Goal: Information Seeking & Learning: Learn about a topic

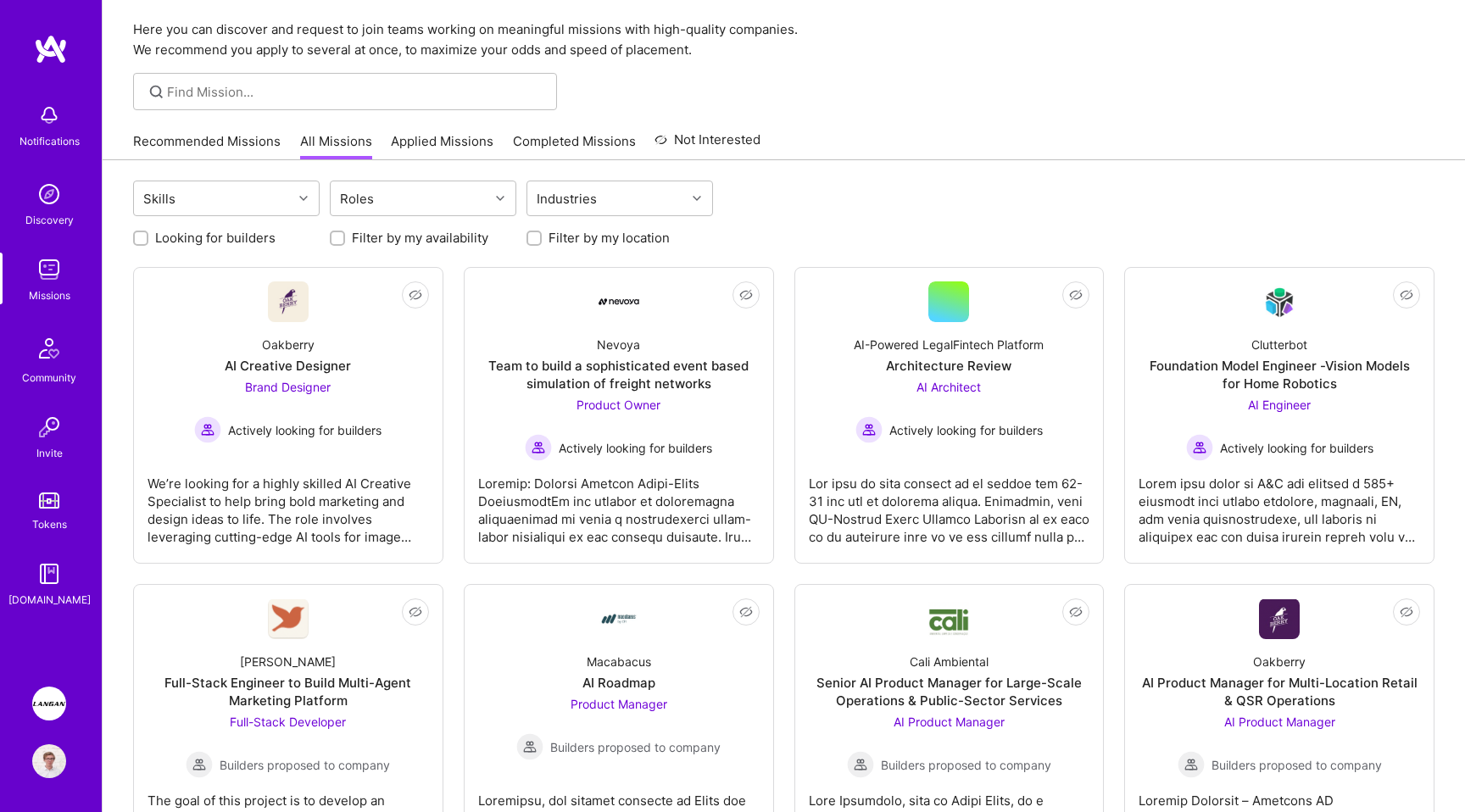
scroll to position [55, 0]
click at [410, 229] on label "Filter by my availability" at bounding box center [420, 236] width 137 height 18
click at [345, 231] on input "Filter by my availability" at bounding box center [339, 237] width 12 height 12
checkbox input "true"
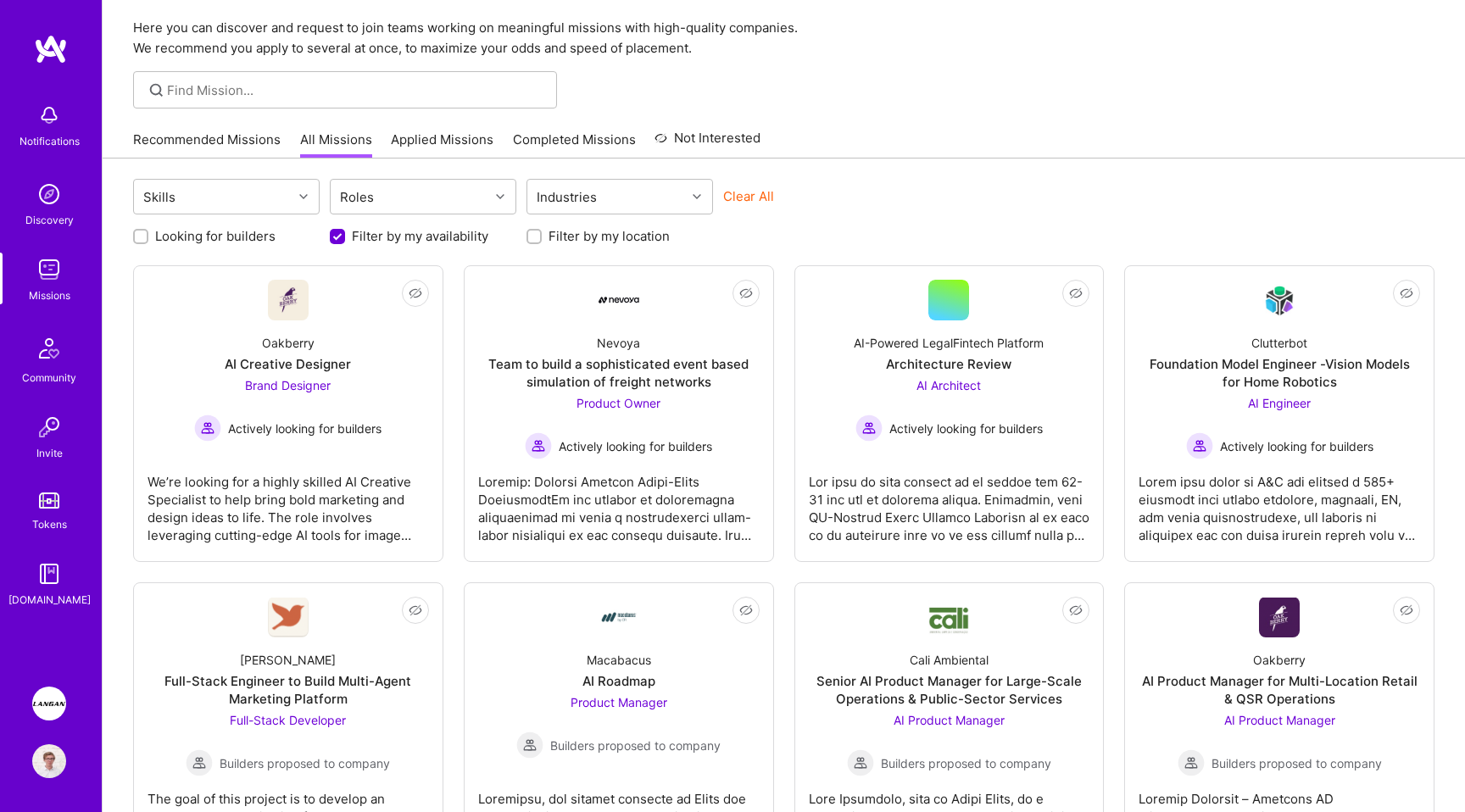
click at [261, 242] on label "Looking for builders" at bounding box center [215, 236] width 121 height 18
click at [149, 242] on input "Looking for builders" at bounding box center [143, 237] width 12 height 12
checkbox input "true"
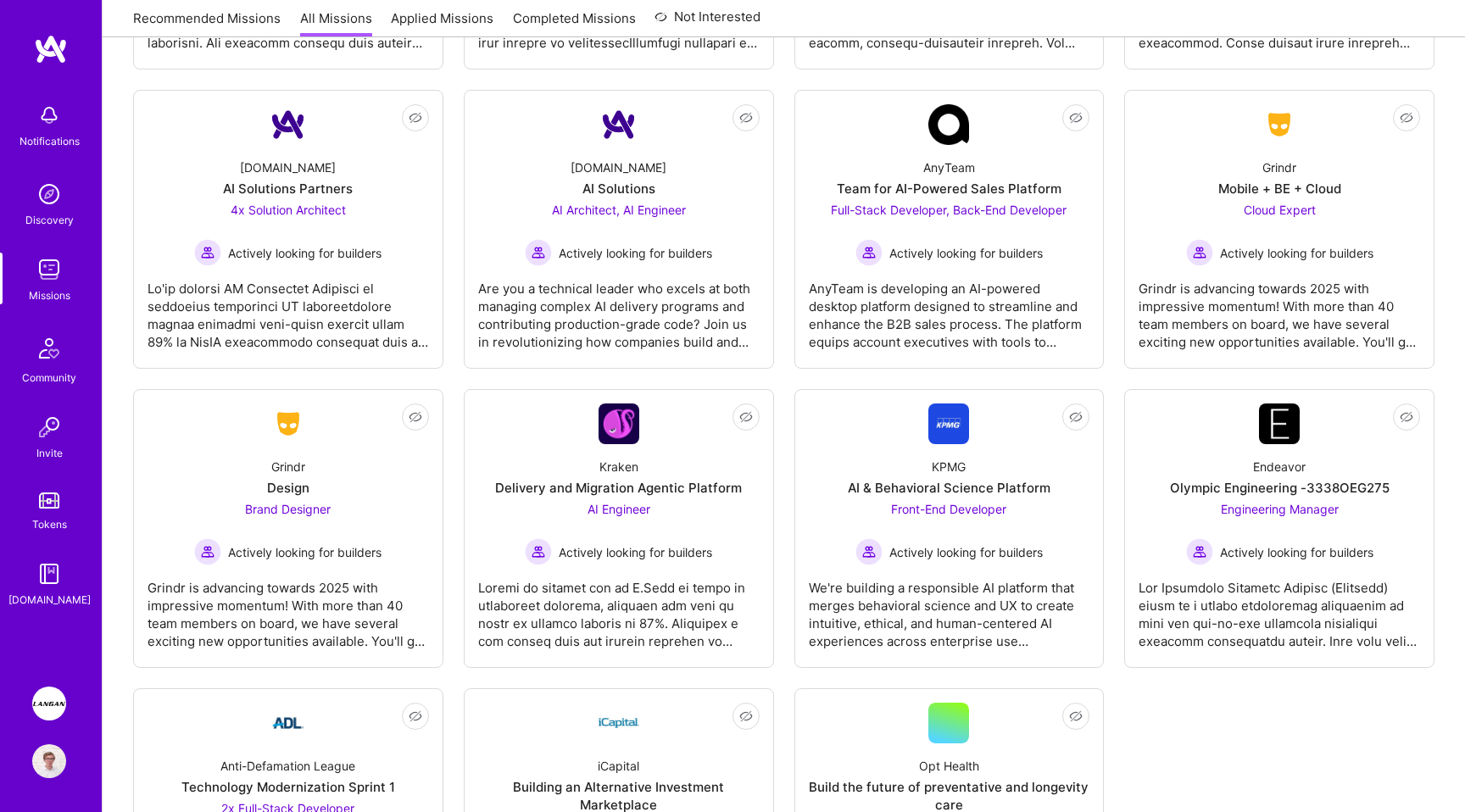
scroll to position [1378, 0]
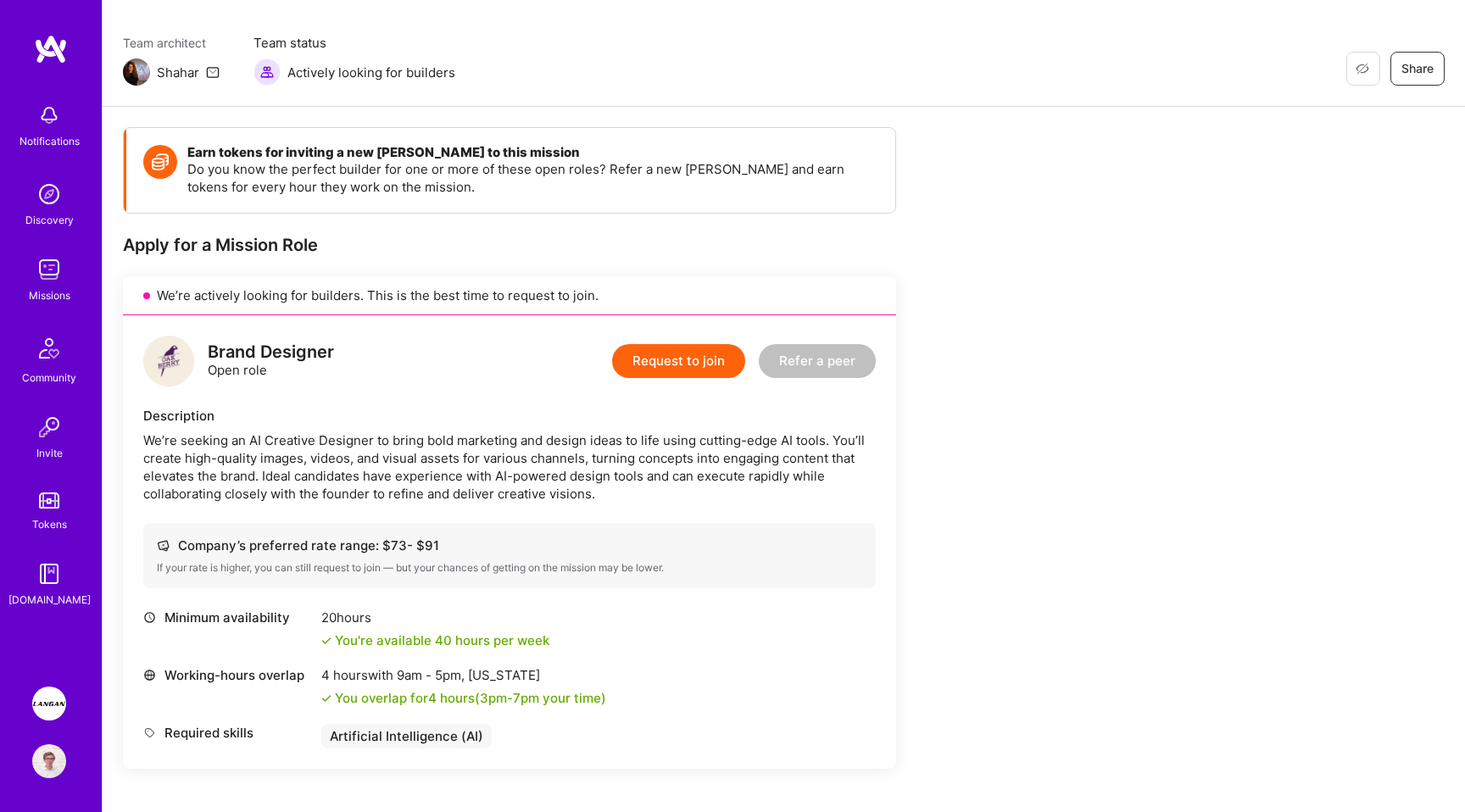
scroll to position [139, 0]
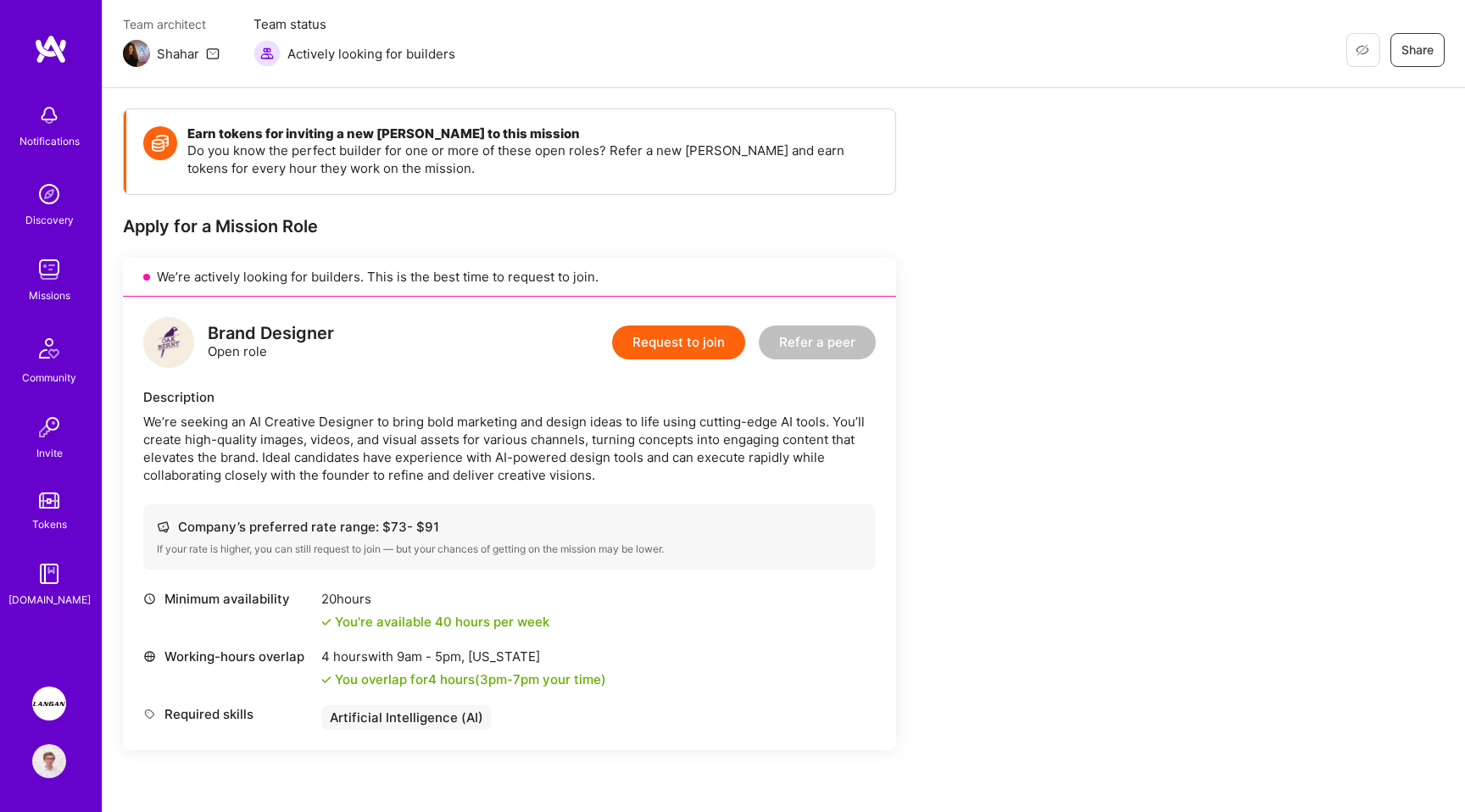
click at [401, 446] on div "We’re seeking an AI Creative Designer to bring bold marketing and design ideas …" at bounding box center [510, 448] width 732 height 71
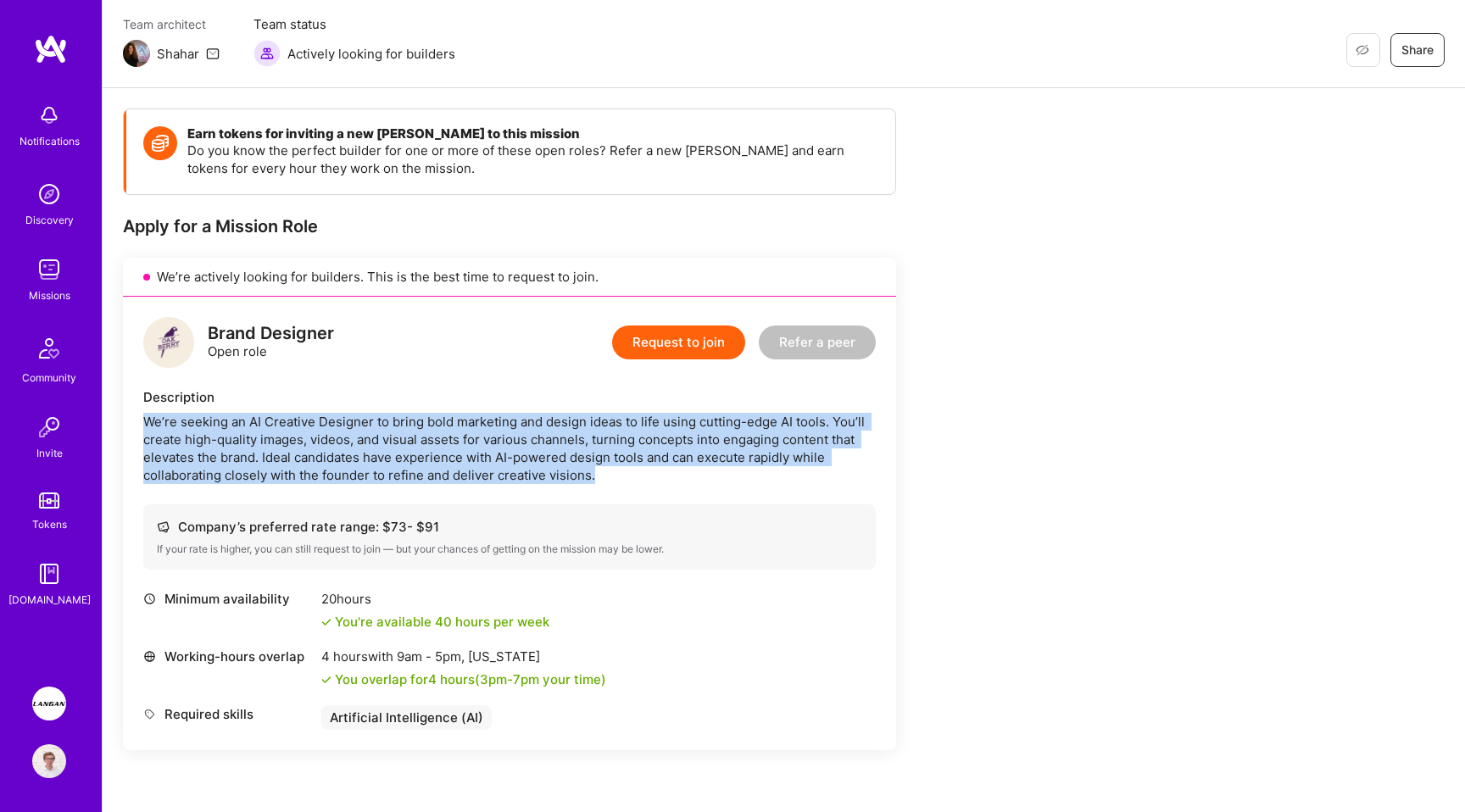
click at [453, 448] on div "We’re seeking an AI Creative Designer to bring bold marketing and design ideas …" at bounding box center [510, 448] width 732 height 71
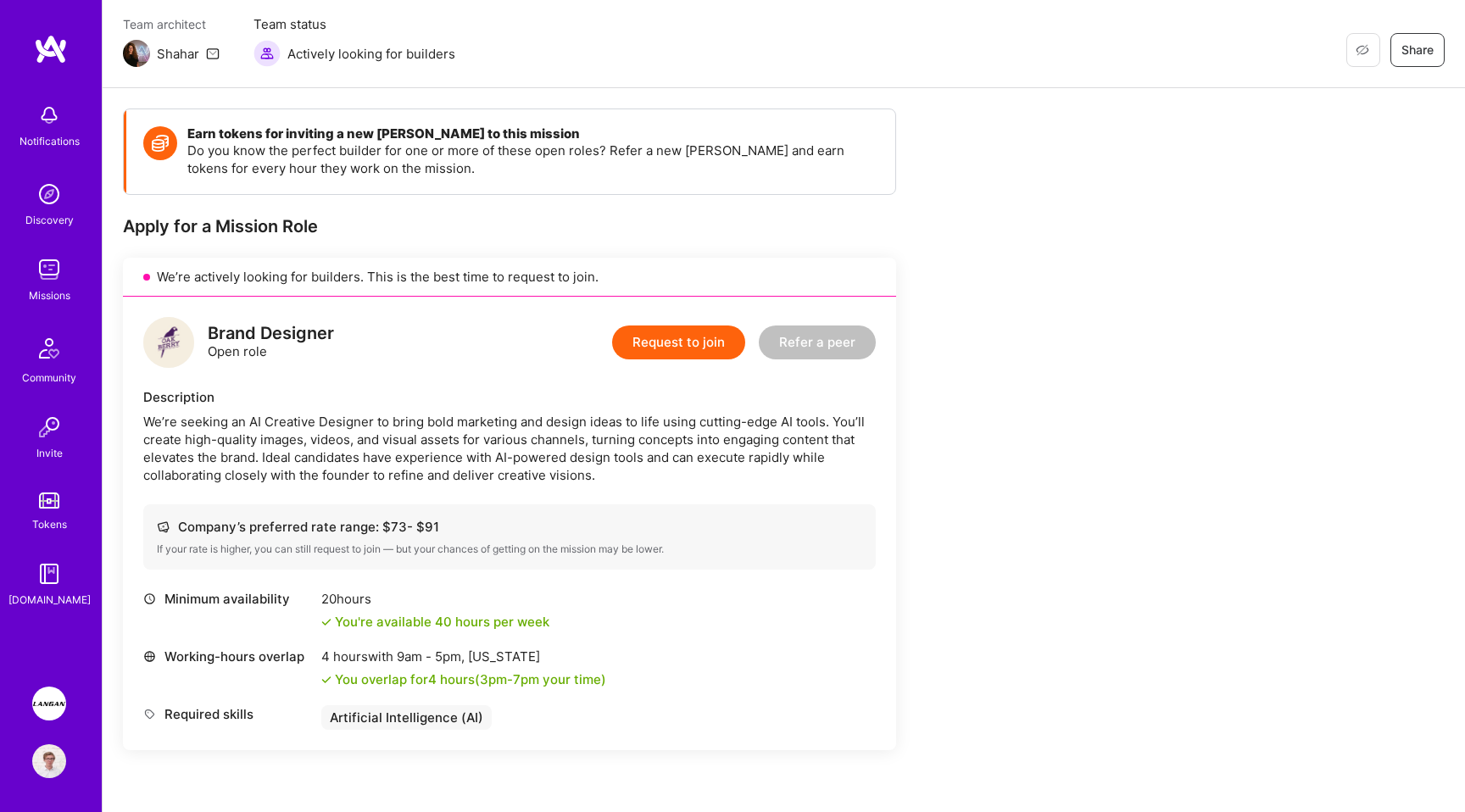
click at [453, 448] on div "We’re seeking an AI Creative Designer to bring bold marketing and design ideas …" at bounding box center [510, 448] width 732 height 71
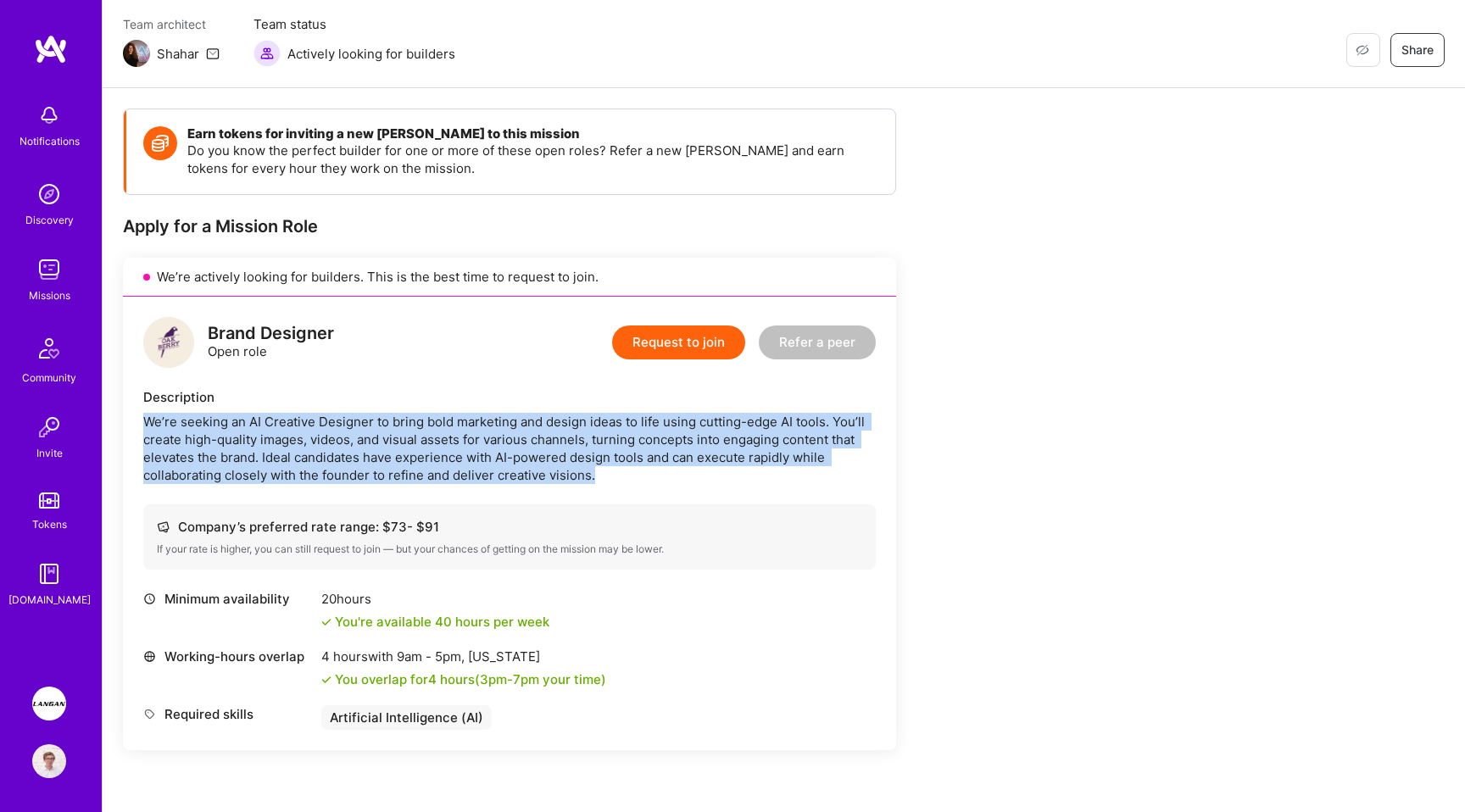
click at [481, 473] on div "We’re seeking an AI Creative Designer to bring bold marketing and design ideas …" at bounding box center [510, 448] width 732 height 71
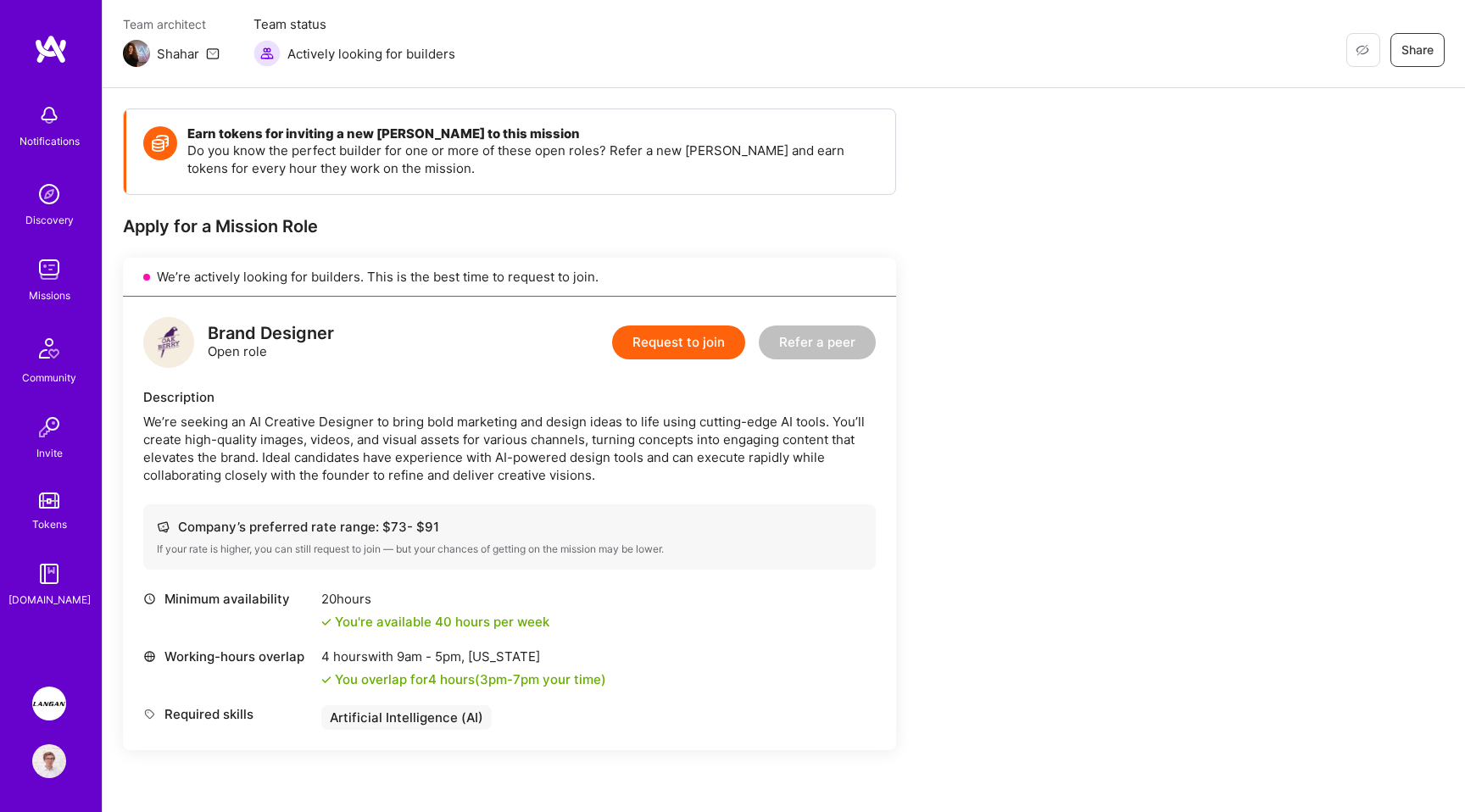
click at [481, 473] on div "We’re seeking an AI Creative Designer to bring bold marketing and design ideas …" at bounding box center [510, 448] width 732 height 71
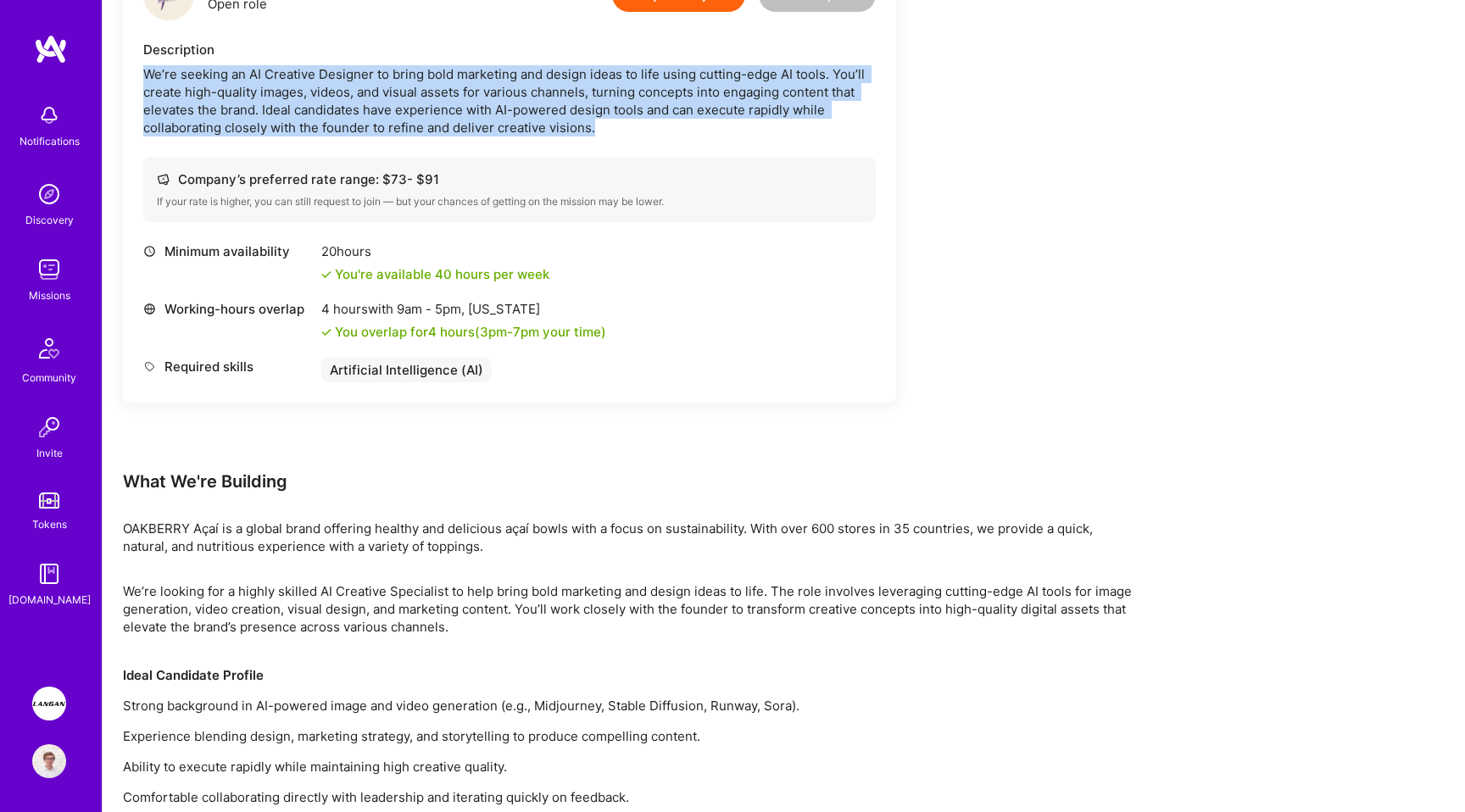
scroll to position [569, 0]
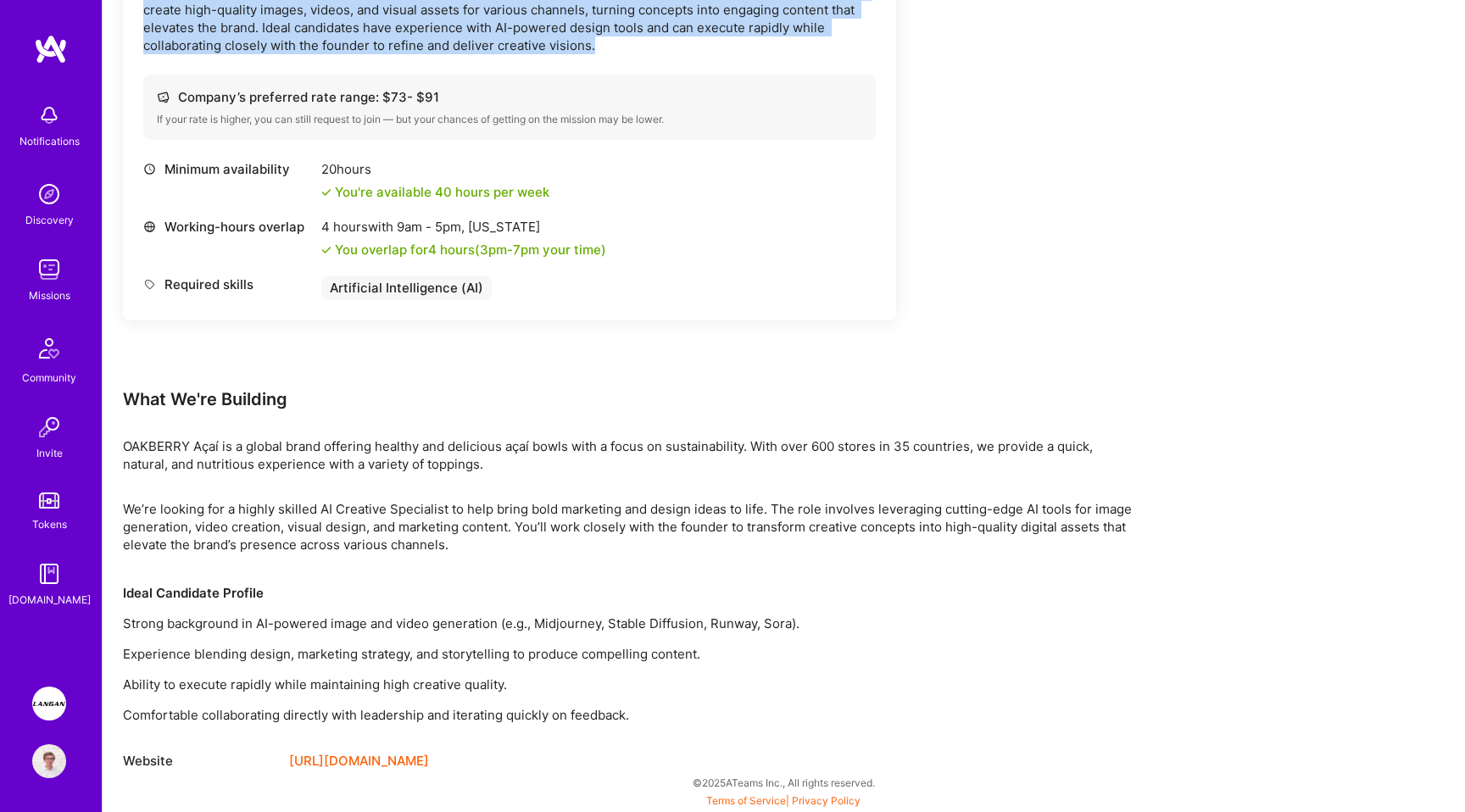
click at [382, 759] on link "https://www.oakberry.com/" at bounding box center [359, 761] width 140 height 20
click at [856, 267] on div "Minimum availability 20 hours You're available 40 hours per week Working-hours …" at bounding box center [510, 230] width 732 height 140
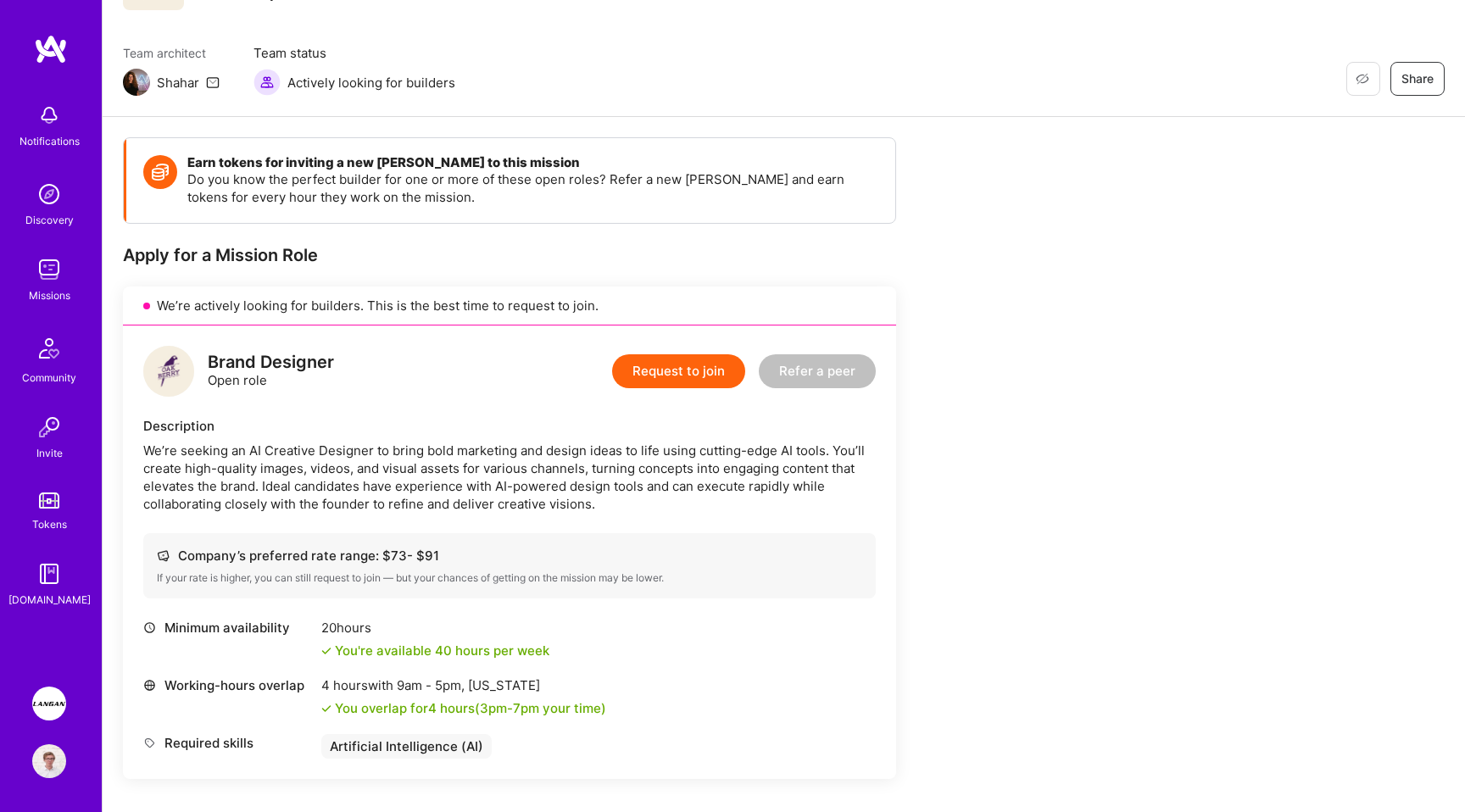
scroll to position [0, 0]
